Goal: Transaction & Acquisition: Download file/media

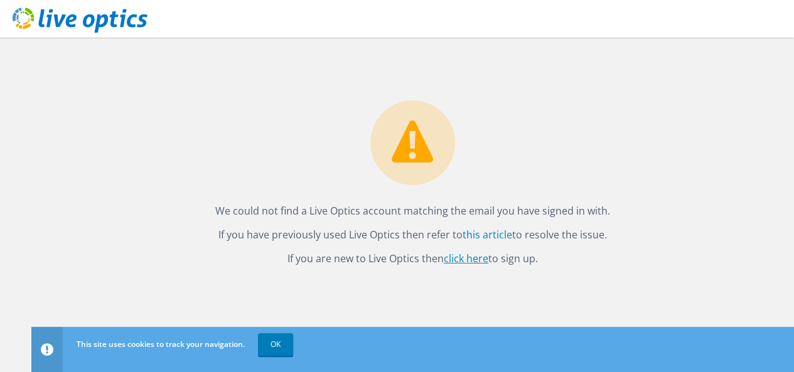
click at [462, 259] on link "click here" at bounding box center [466, 259] width 45 height 14
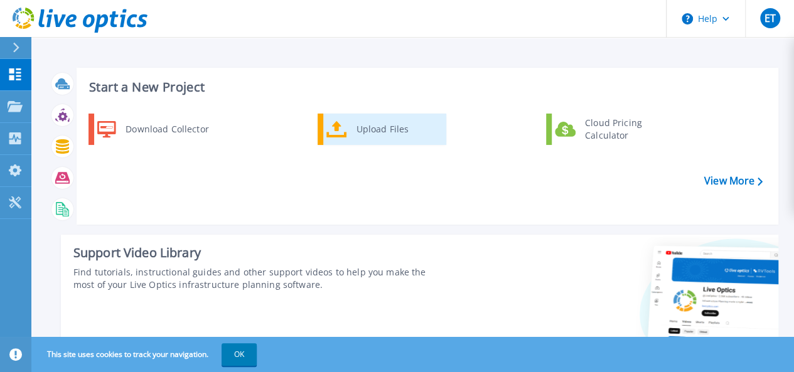
click at [335, 125] on icon at bounding box center [336, 129] width 21 height 17
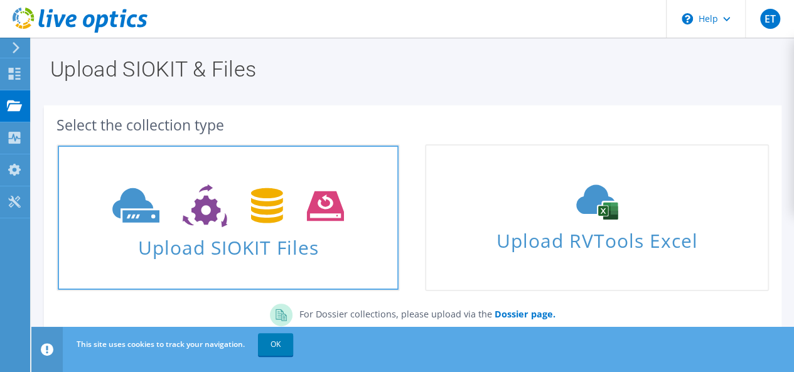
click at [221, 225] on icon at bounding box center [228, 206] width 232 height 43
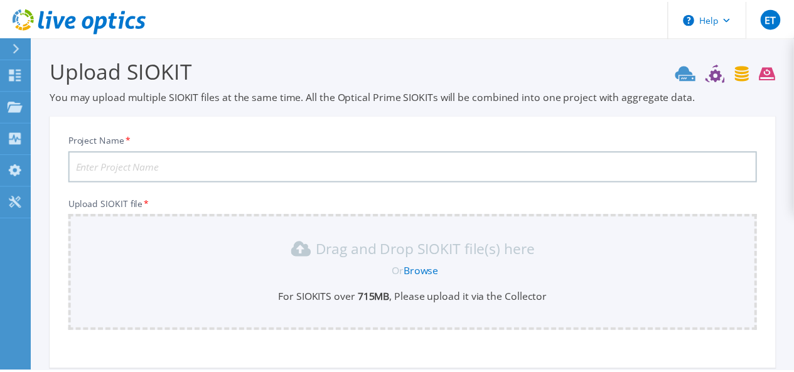
scroll to position [127, 0]
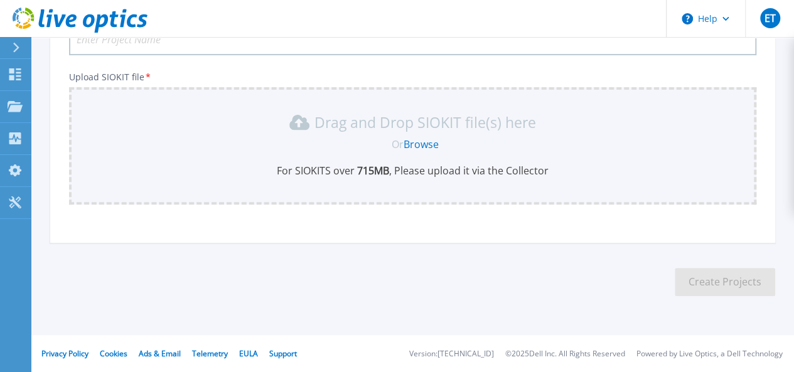
click at [422, 142] on link "Browse" at bounding box center [421, 144] width 35 height 14
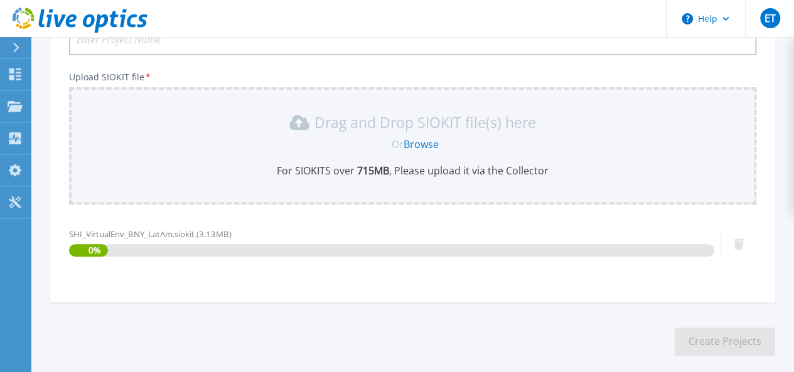
scroll to position [187, 0]
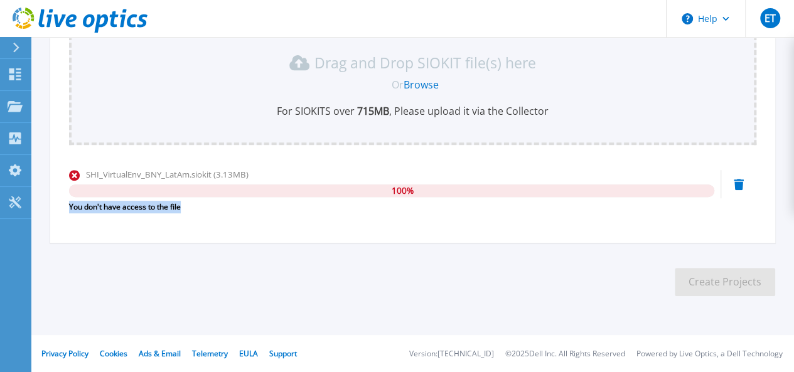
drag, startPoint x: 182, startPoint y: 205, endPoint x: 67, endPoint y: 204, distance: 115.5
click at [67, 204] on div "Project Name * Upload SIOKIT file * Drag and Drop SIOKIT file(s) here Or Browse…" at bounding box center [412, 90] width 725 height 306
copy div "You don't have access to the file"
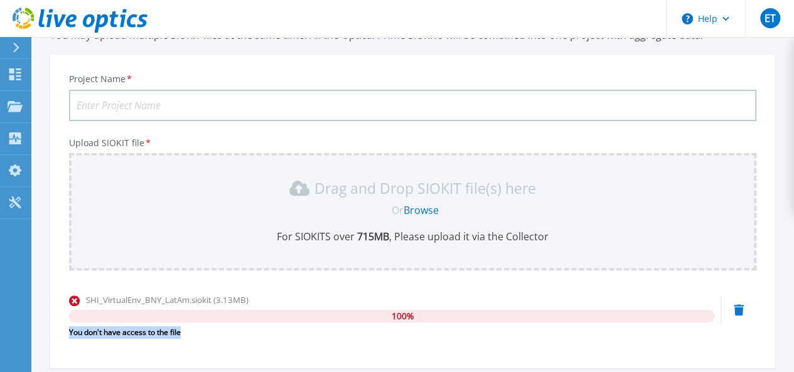
scroll to position [0, 0]
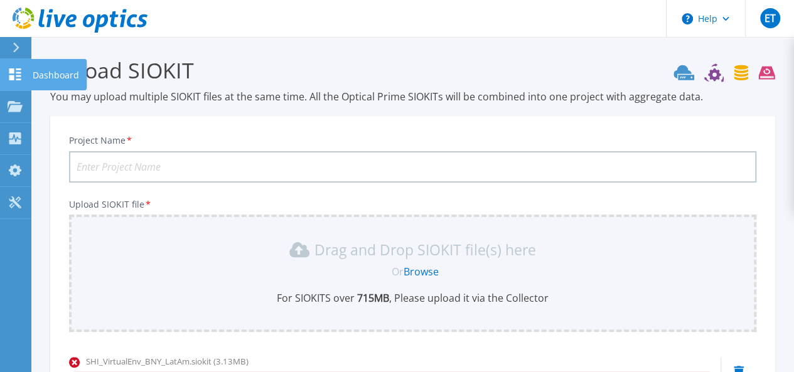
click at [11, 78] on icon at bounding box center [15, 74] width 12 height 12
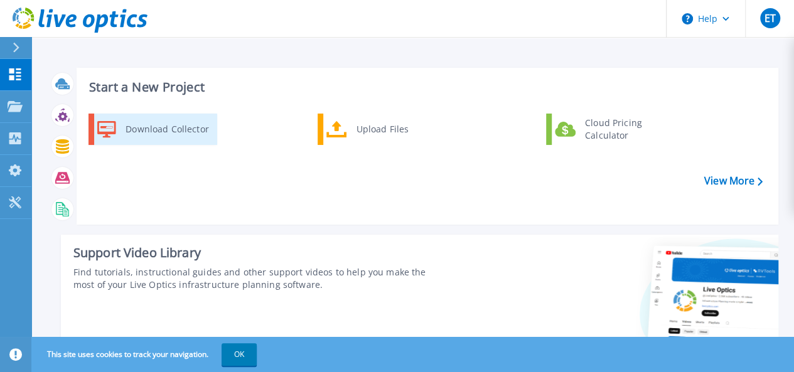
click at [173, 131] on div "Download Collector" at bounding box center [166, 129] width 95 height 25
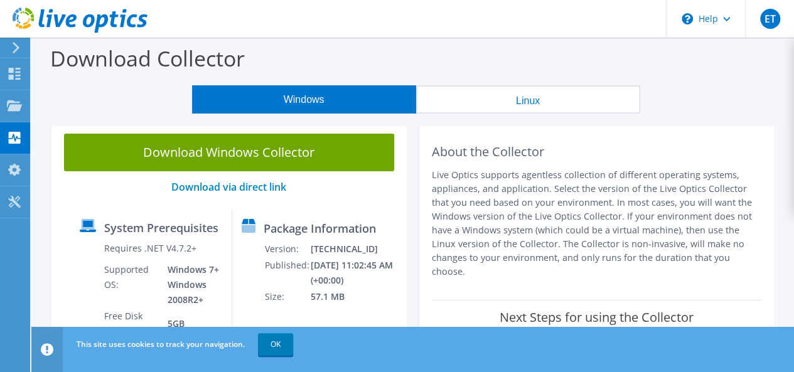
click at [307, 97] on button "Windows" at bounding box center [304, 99] width 224 height 28
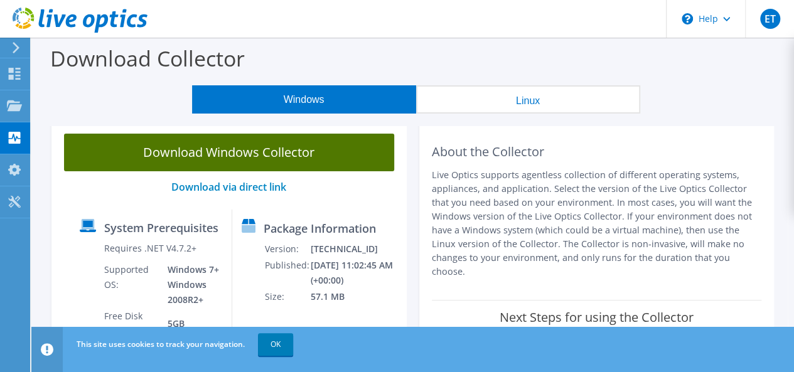
click at [259, 153] on link "Download Windows Collector" at bounding box center [229, 153] width 330 height 38
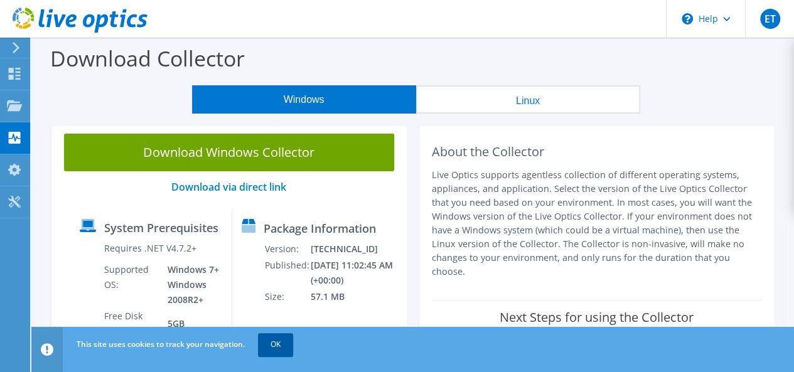
drag, startPoint x: 282, startPoint y: 347, endPoint x: 272, endPoint y: 349, distance: 10.2
click at [282, 347] on link "OK" at bounding box center [275, 344] width 35 height 23
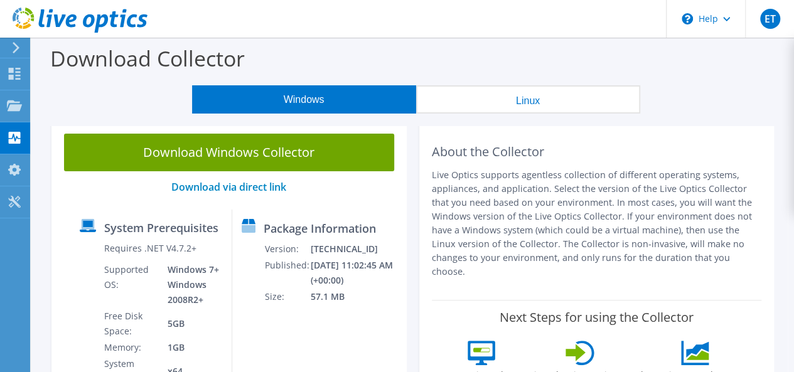
click at [763, 89] on div "Windows Linux" at bounding box center [416, 99] width 744 height 28
